Goal: Information Seeking & Learning: Understand process/instructions

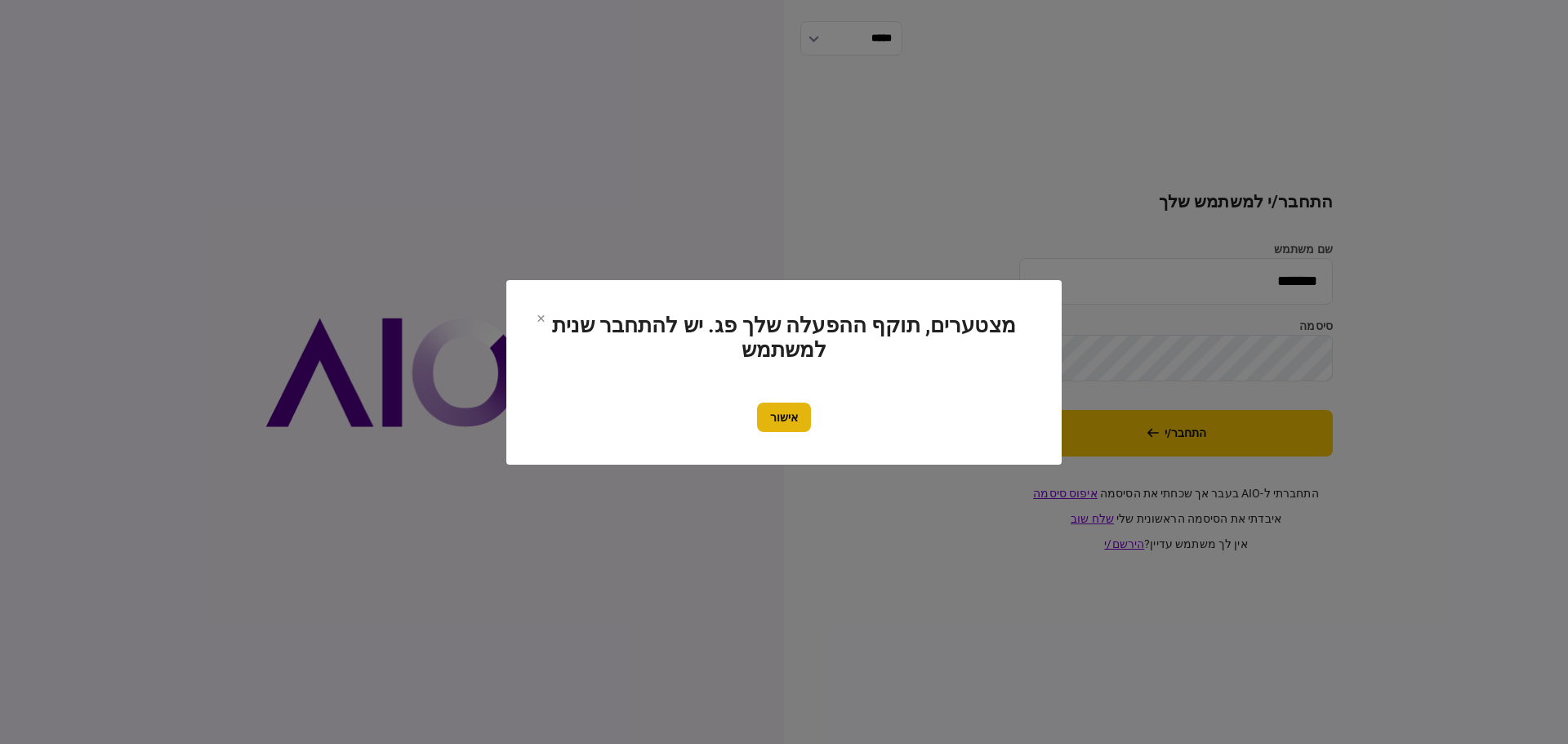
click at [792, 411] on button "אישור" at bounding box center [784, 417] width 54 height 29
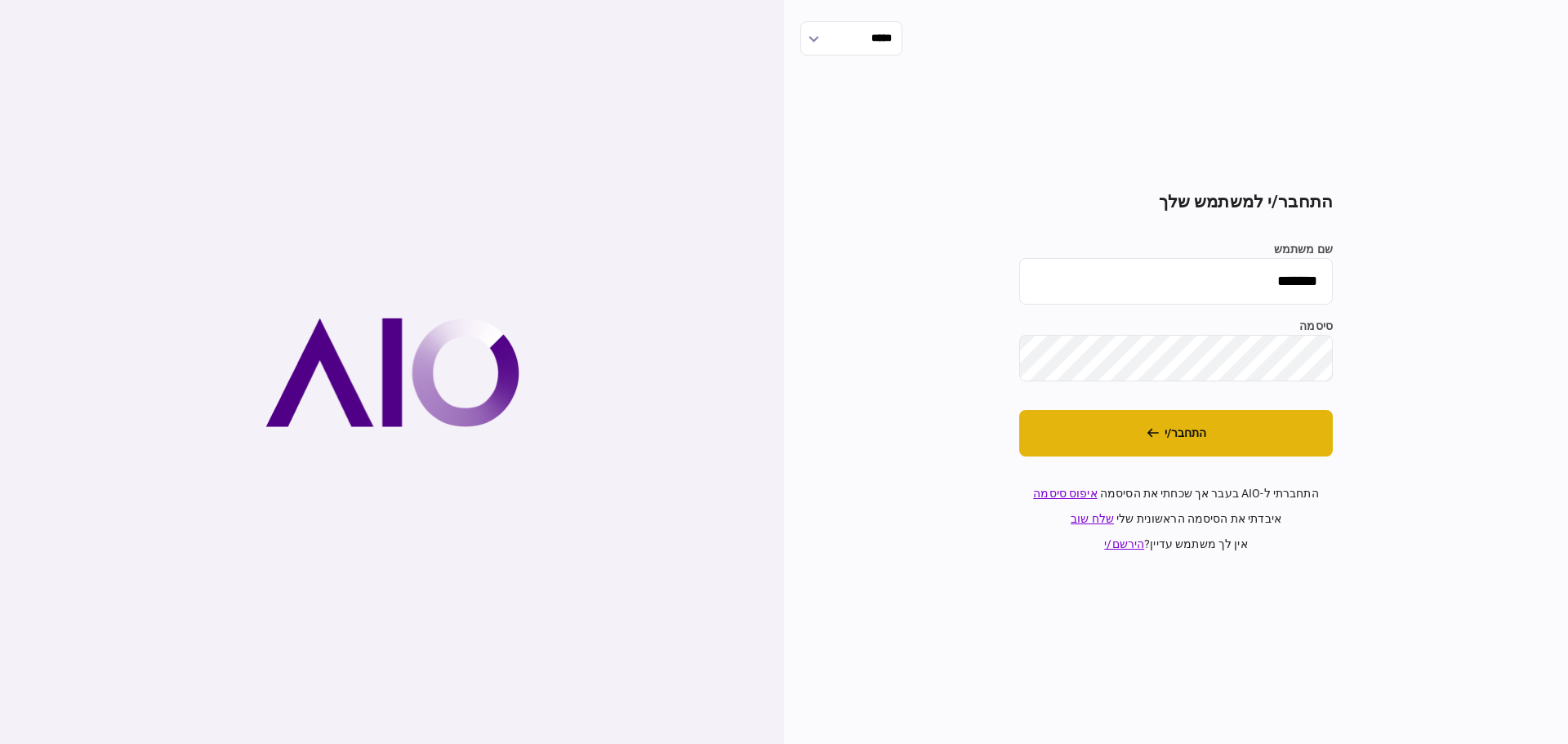
click at [1174, 434] on button "התחבר/י" at bounding box center [1176, 432] width 314 height 46
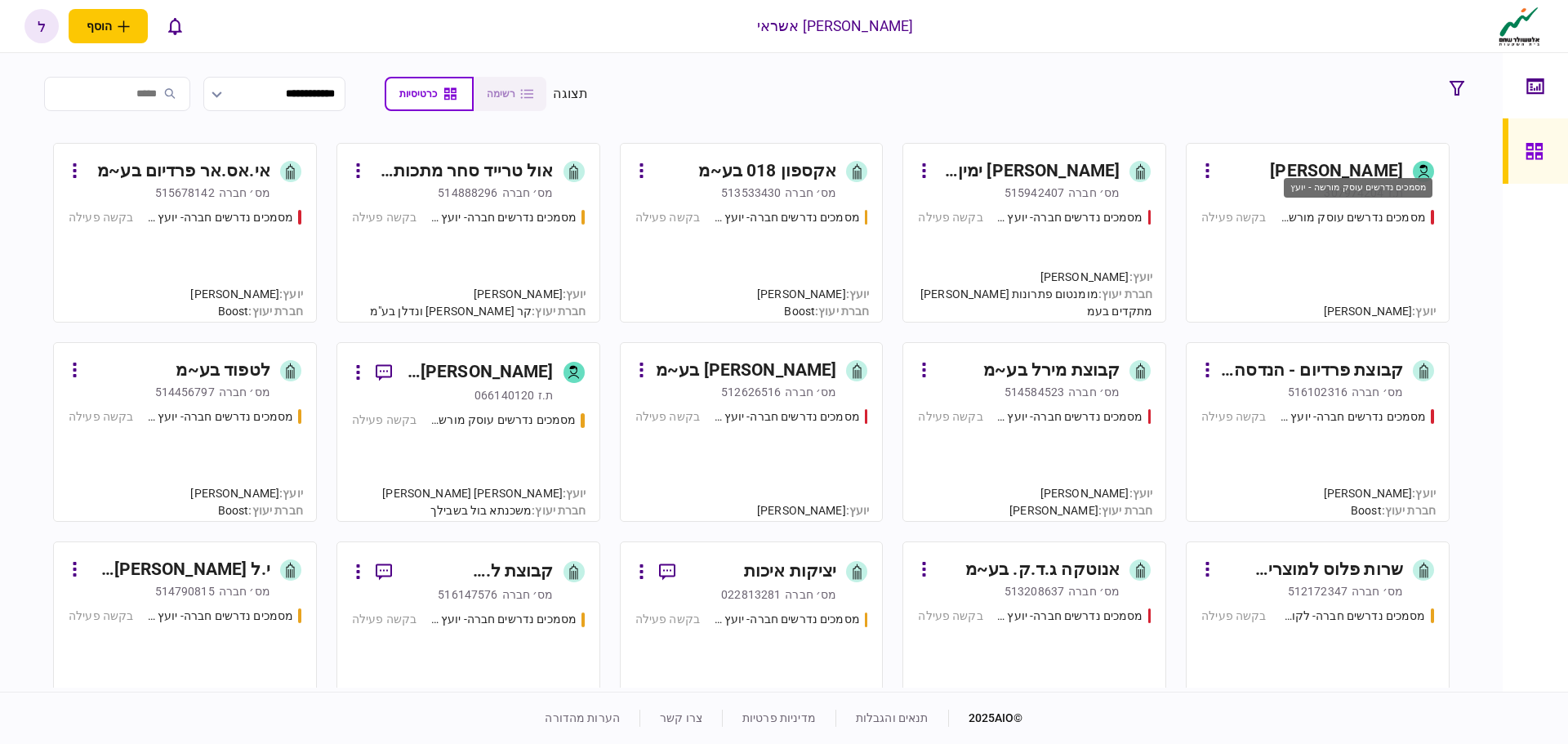
click at [1310, 218] on div "מסמכים נדרשים עוסק מורשה - יועץ" at bounding box center [1353, 218] width 146 height 17
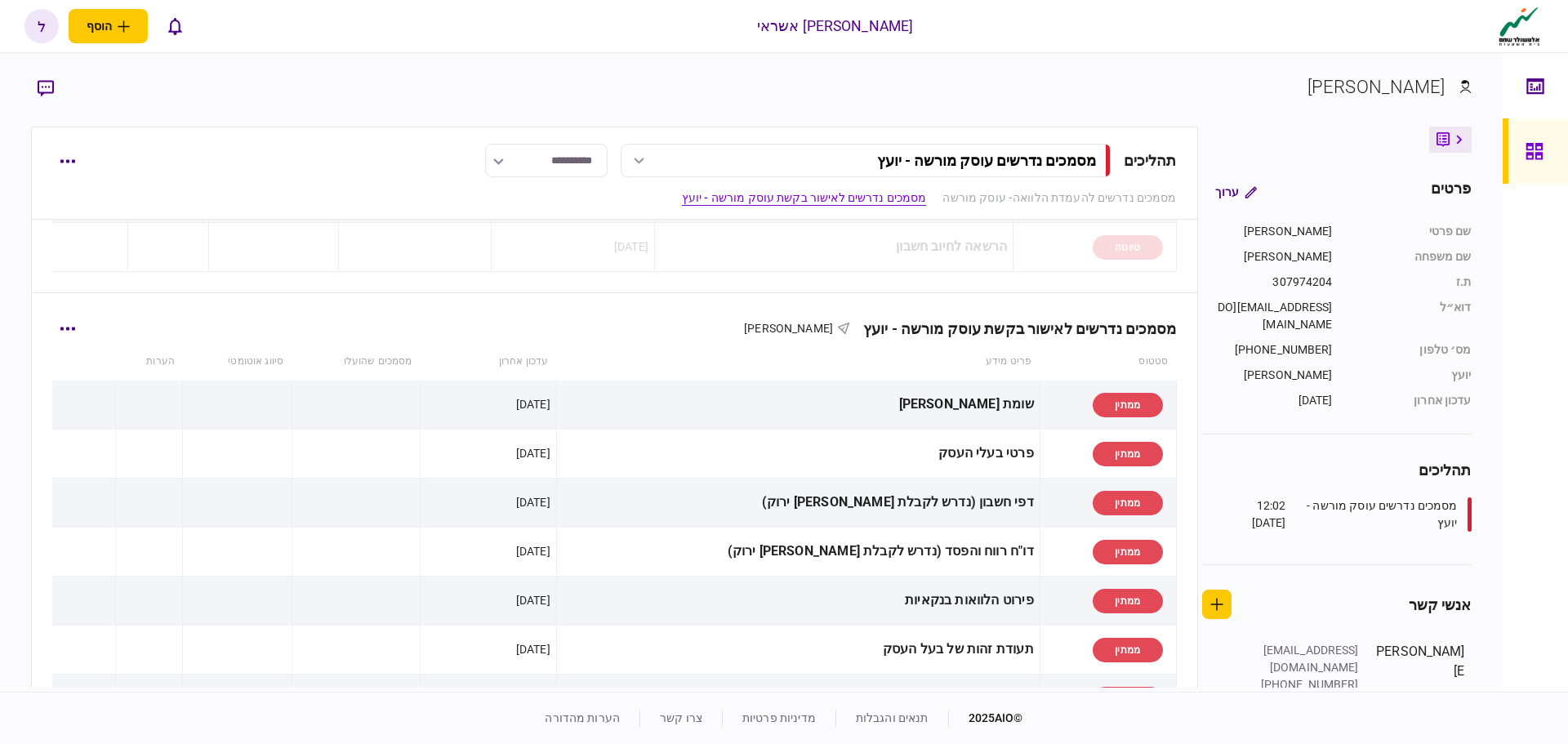
scroll to position [372, 0]
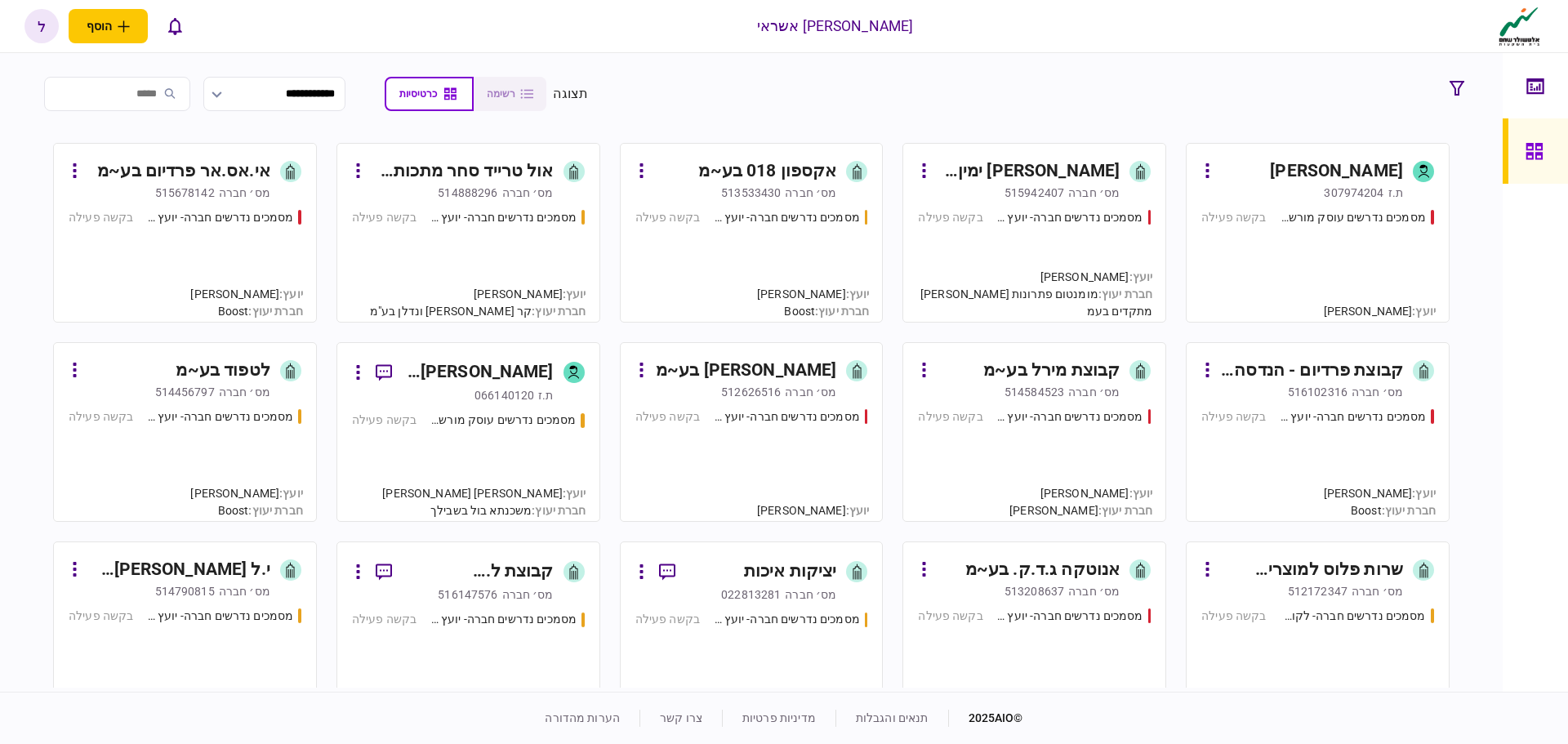
click at [8, 655] on section "**********" at bounding box center [751, 372] width 1503 height 639
click at [226, 211] on div "מסמכים נדרשים חברה- יועץ - תהליך חברה" at bounding box center [219, 218] width 147 height 17
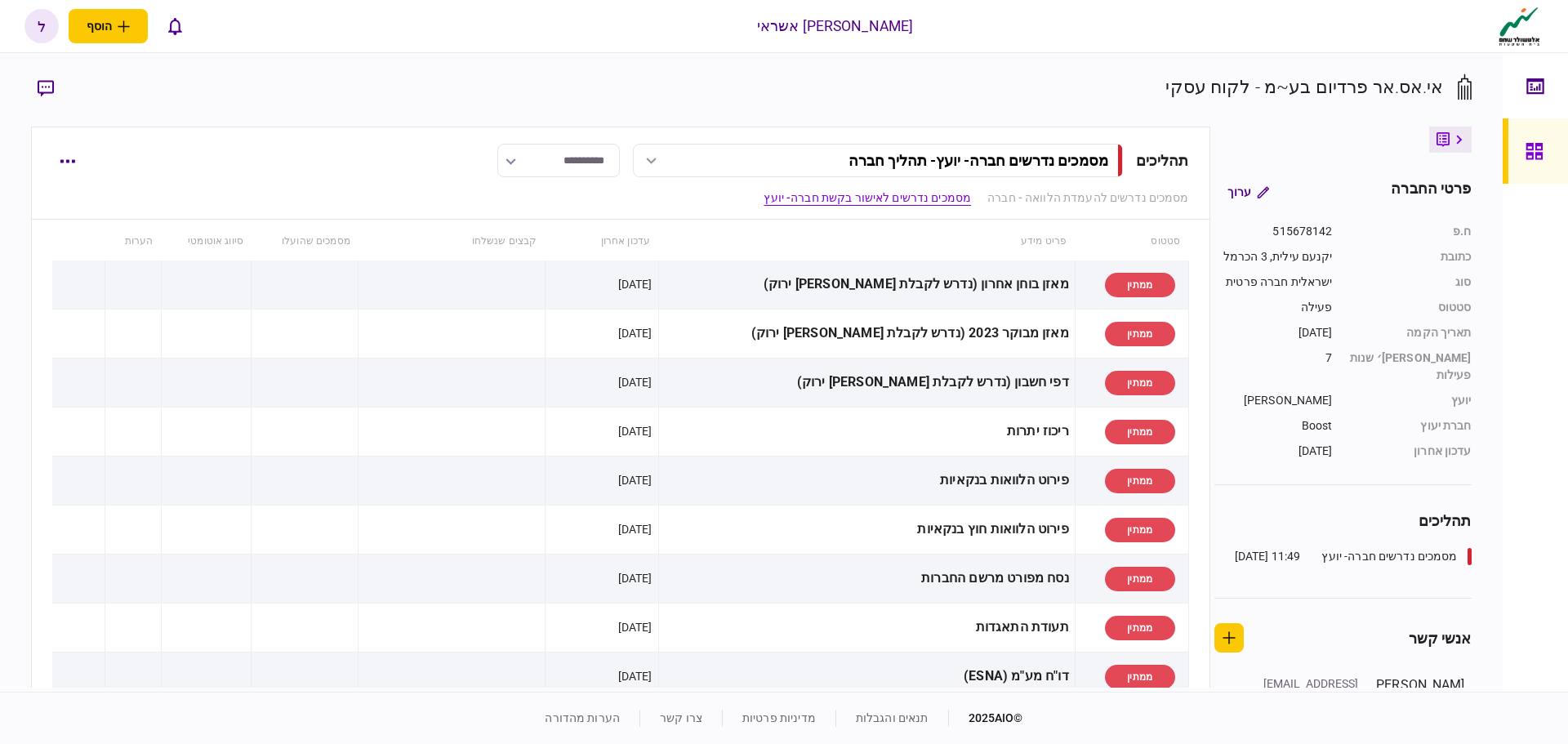
scroll to position [653, 0]
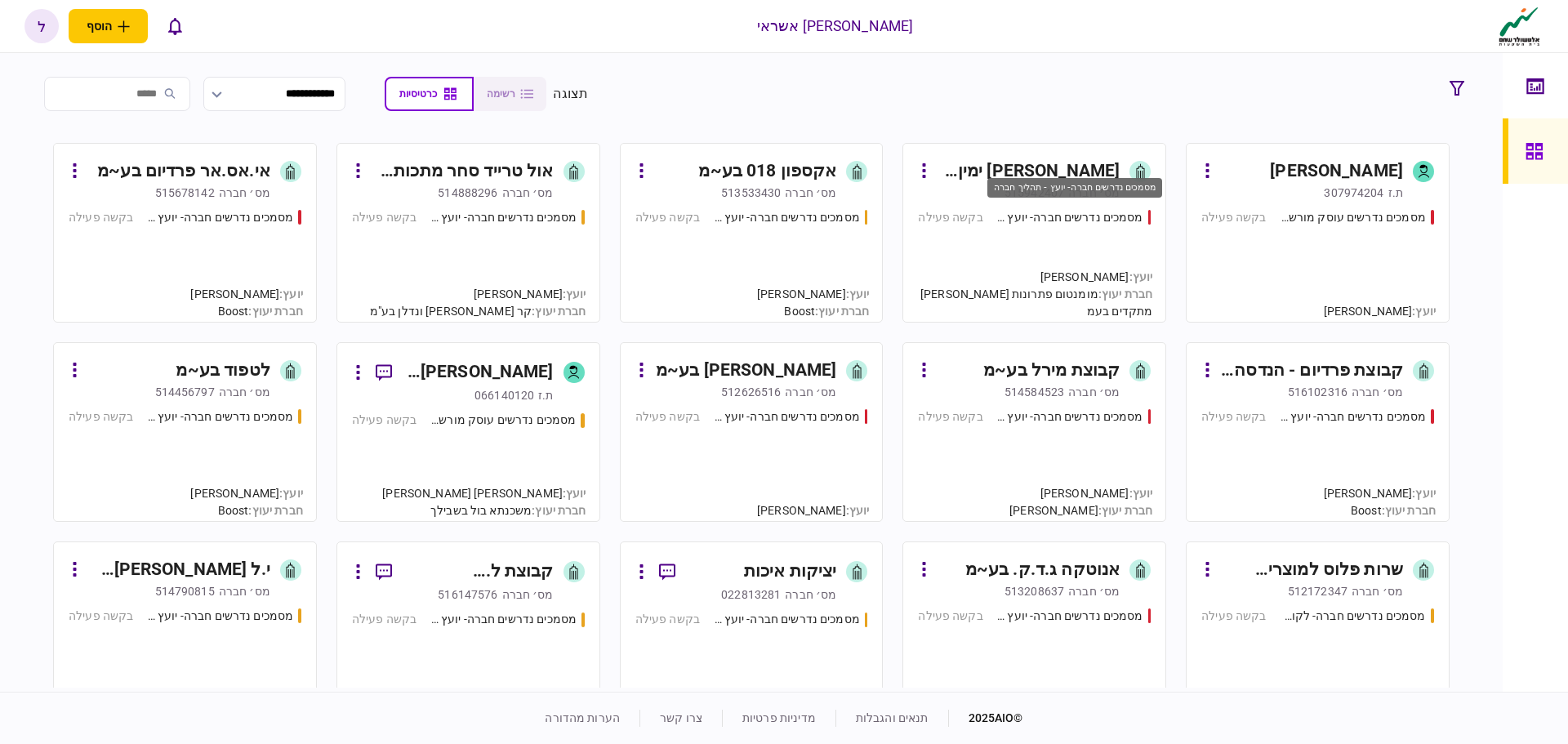
click at [1042, 213] on div "מסמכים נדרשים חברה- יועץ - תהליך חברה" at bounding box center [1069, 218] width 147 height 17
